Goal: Task Accomplishment & Management: Manage account settings

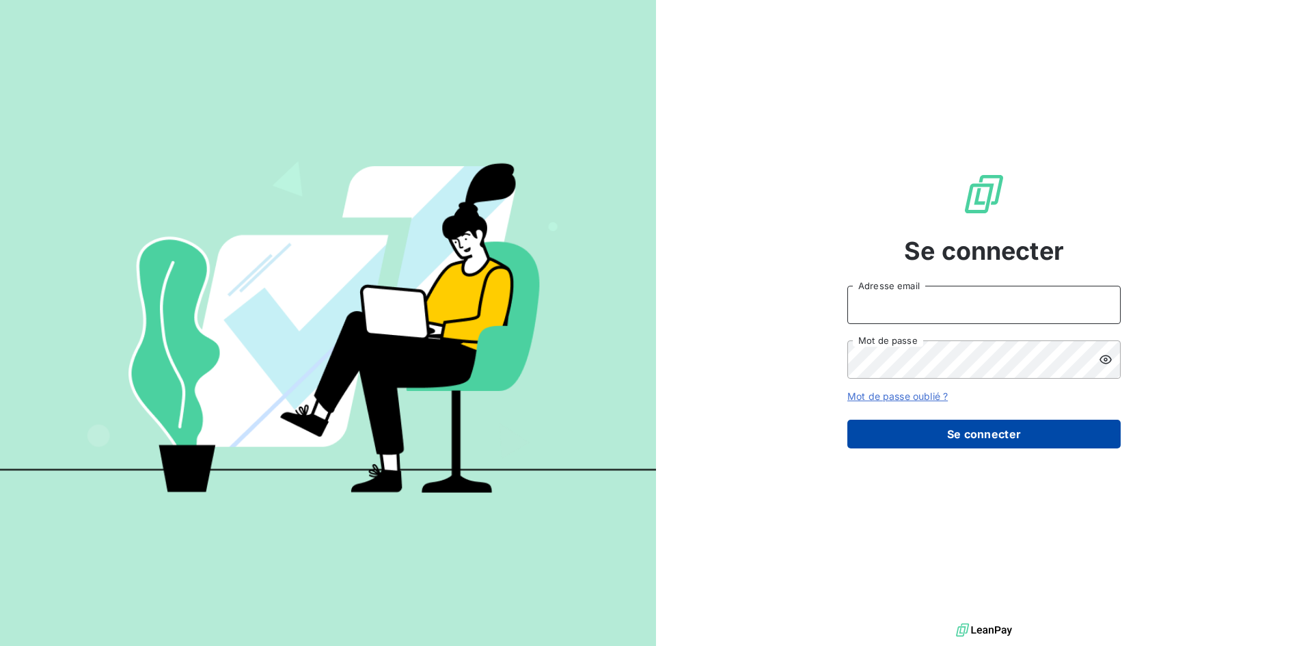
type input "[EMAIL_ADDRESS][DOMAIN_NAME]"
click at [986, 432] on button "Se connecter" at bounding box center [983, 433] width 273 height 29
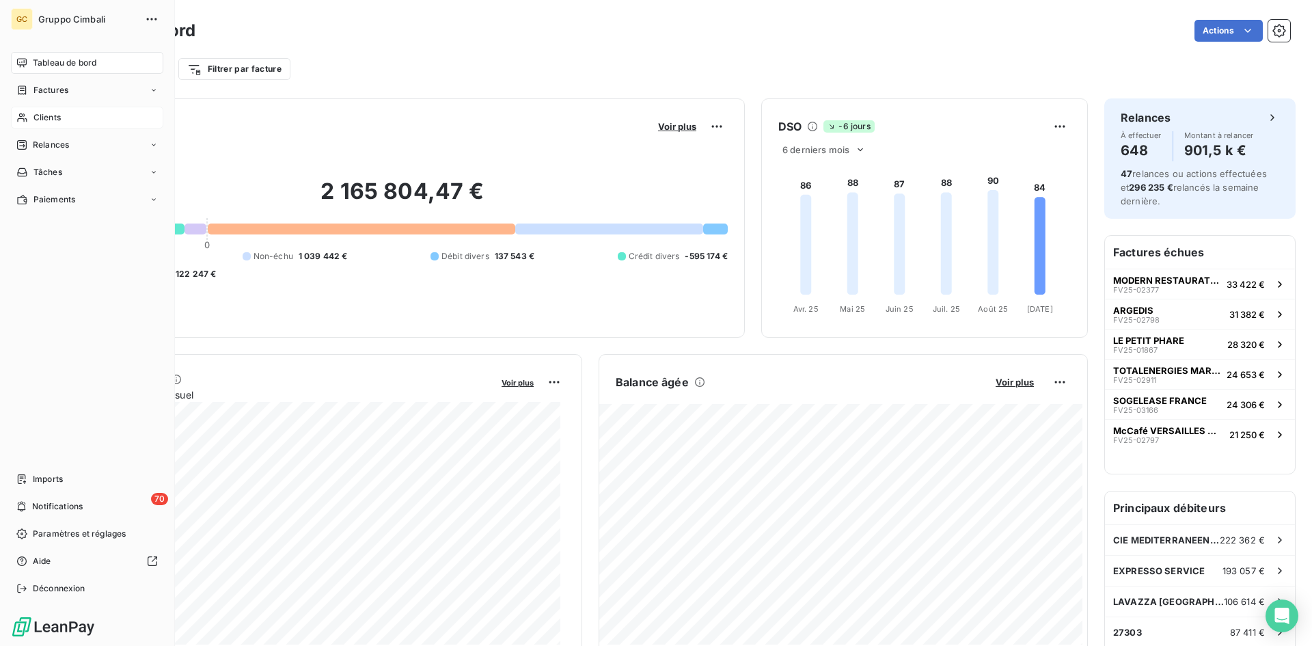
click at [57, 113] on span "Clients" at bounding box center [46, 117] width 27 height 12
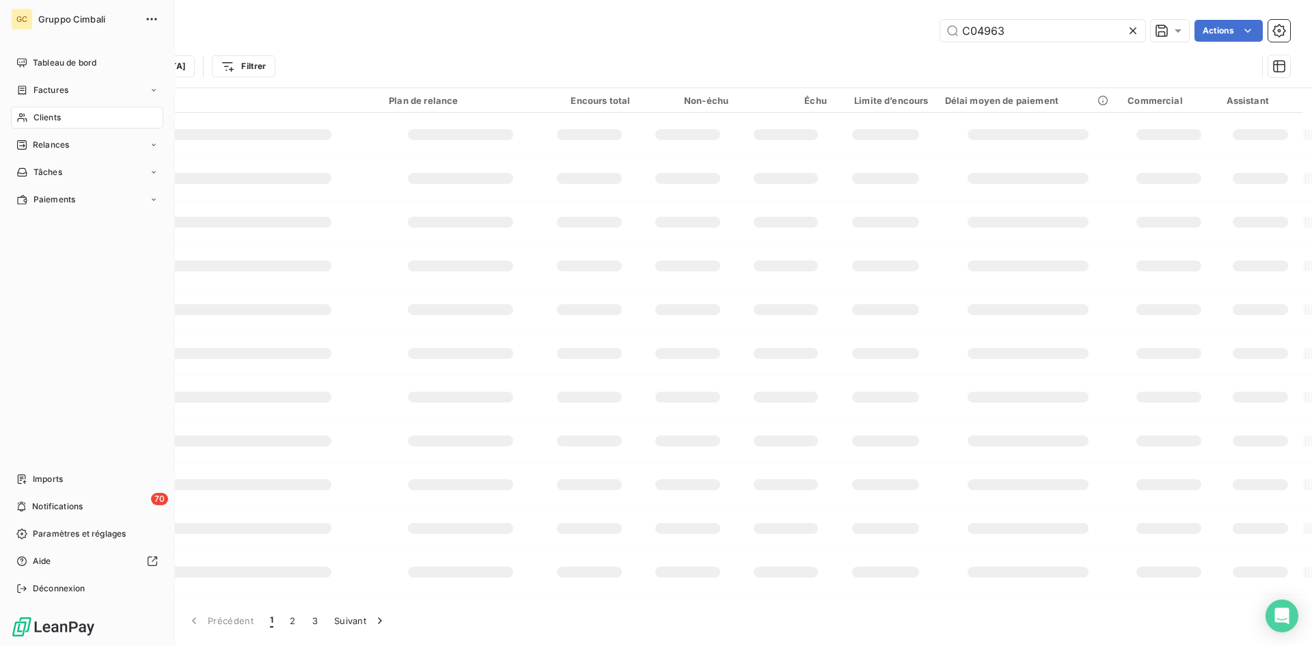
type input "C04963"
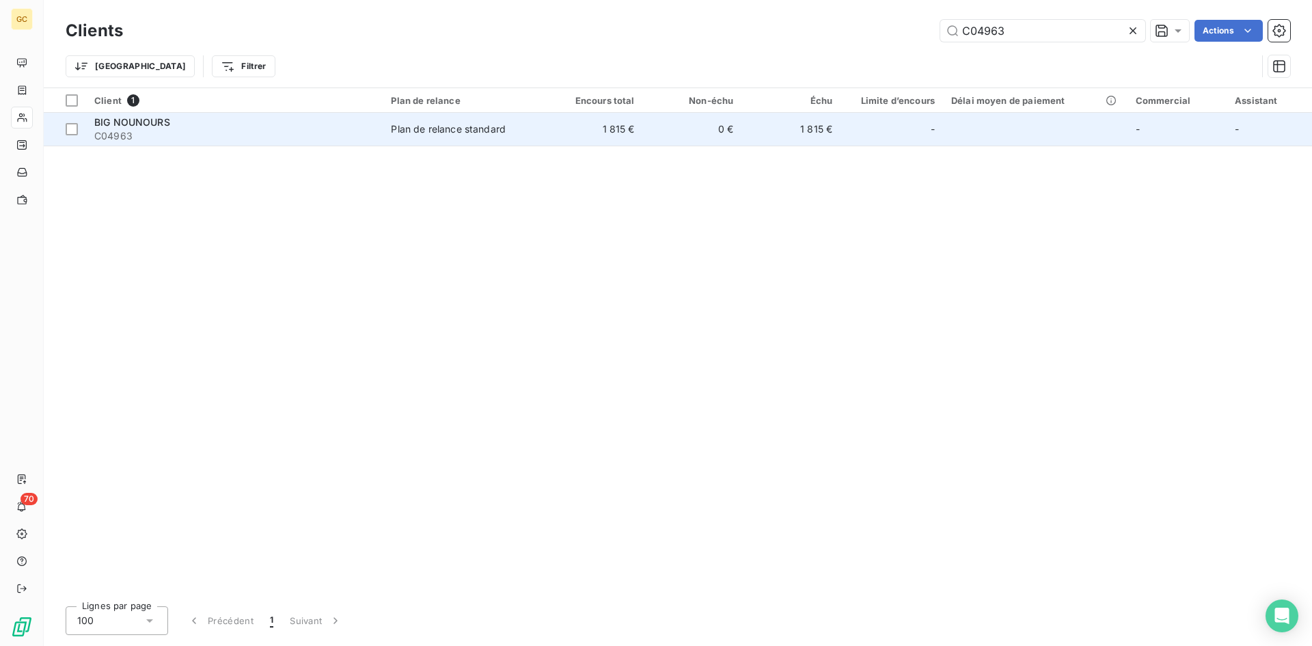
click at [122, 127] on span "BIG NOUNOURS" at bounding box center [132, 122] width 76 height 12
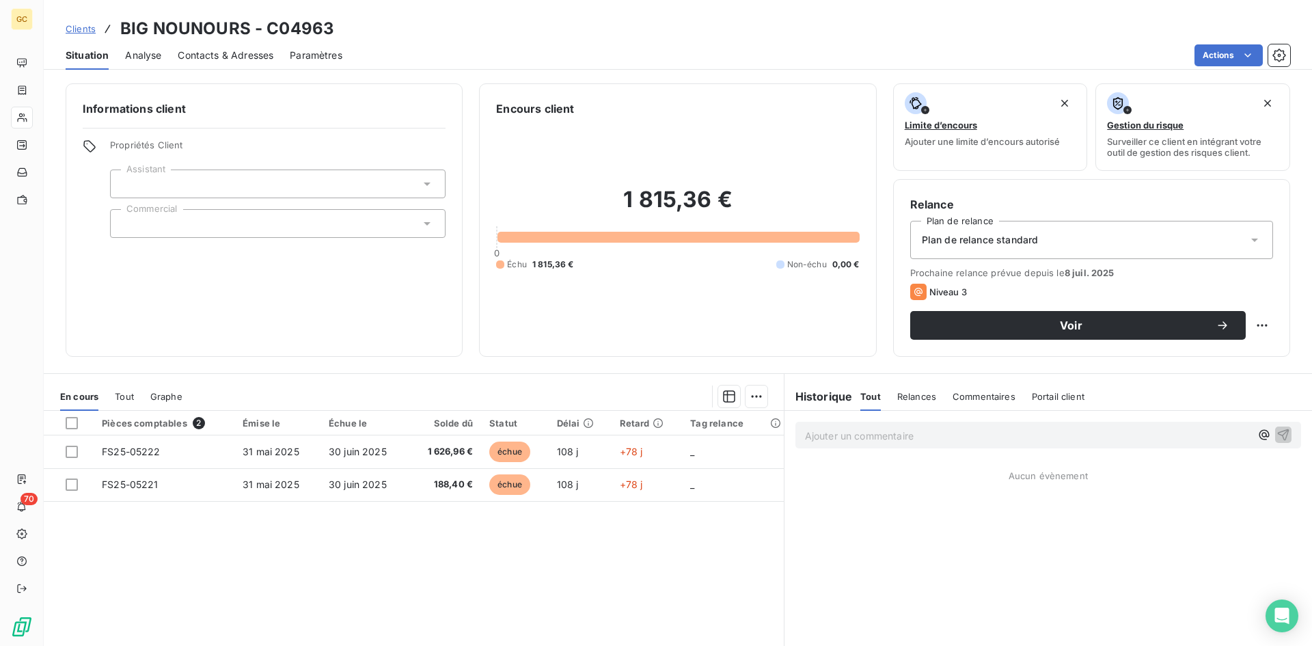
click at [223, 56] on span "Contacts & Adresses" at bounding box center [226, 56] width 96 height 14
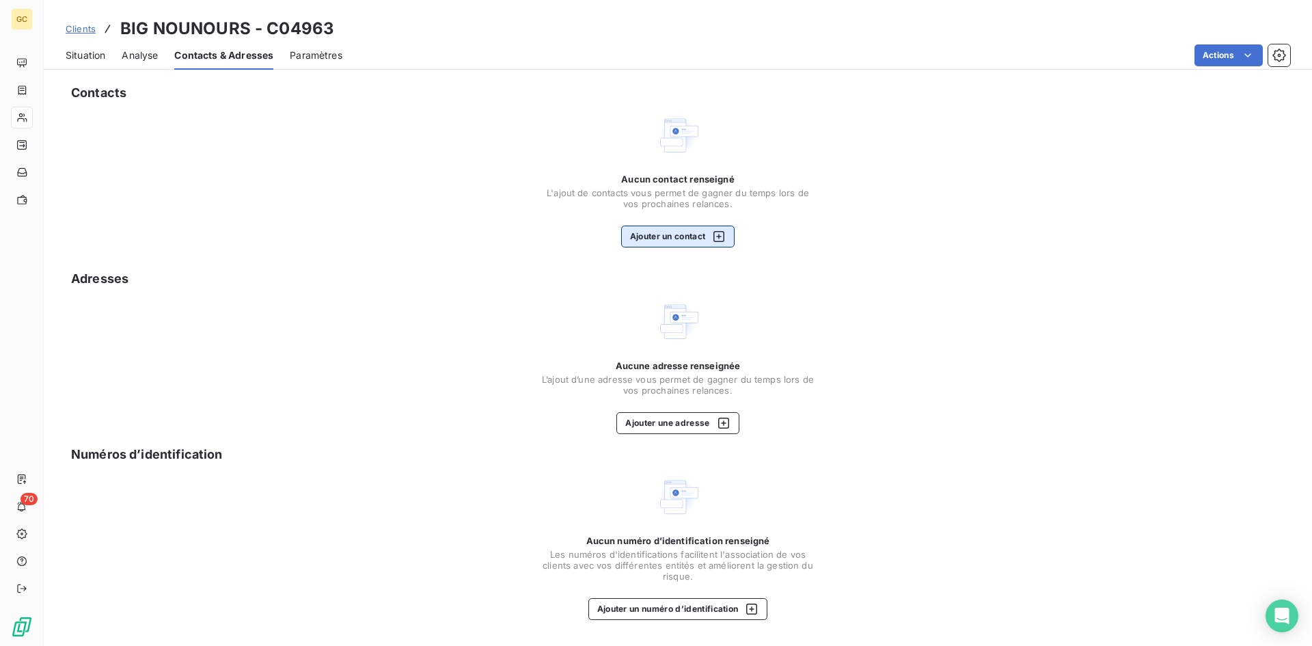
click at [672, 236] on button "Ajouter un contact" at bounding box center [678, 236] width 114 height 22
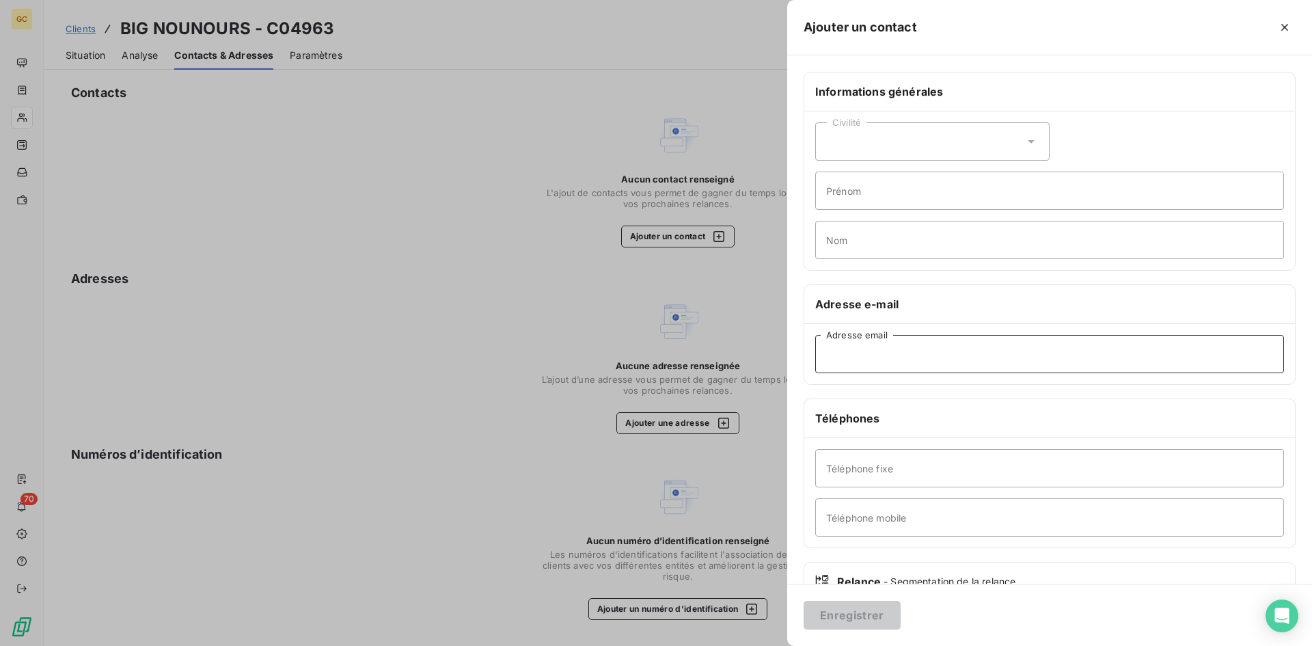
paste input "[EMAIL_ADDRESS][DOMAIN_NAME]"
type input "[EMAIL_ADDRESS][DOMAIN_NAME]"
click at [858, 611] on button "Enregistrer" at bounding box center [851, 615] width 97 height 29
